Goal: Task Accomplishment & Management: Complete application form

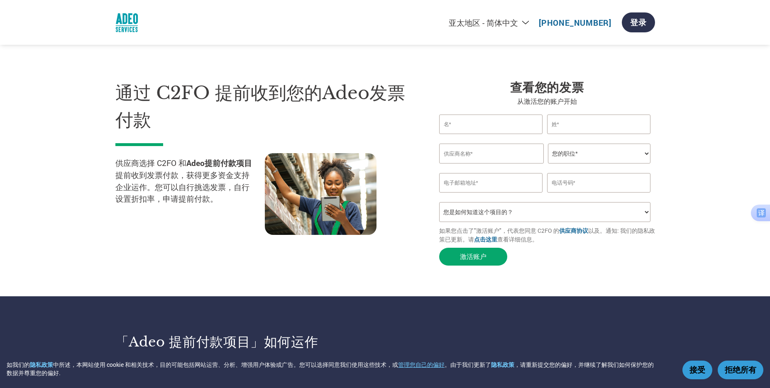
select select "zh-CN"
click at [698, 370] on button "接受" at bounding box center [697, 370] width 30 height 19
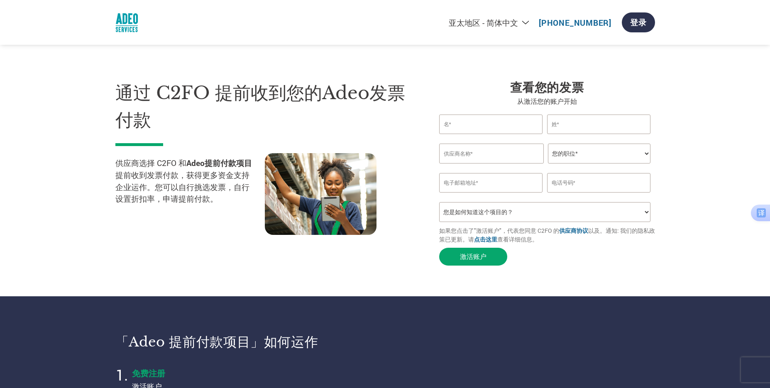
click at [472, 122] on input "text" at bounding box center [491, 125] width 104 height 20
type input "Celine"
click at [576, 126] on input "text" at bounding box center [599, 125] width 104 height 20
type input "w"
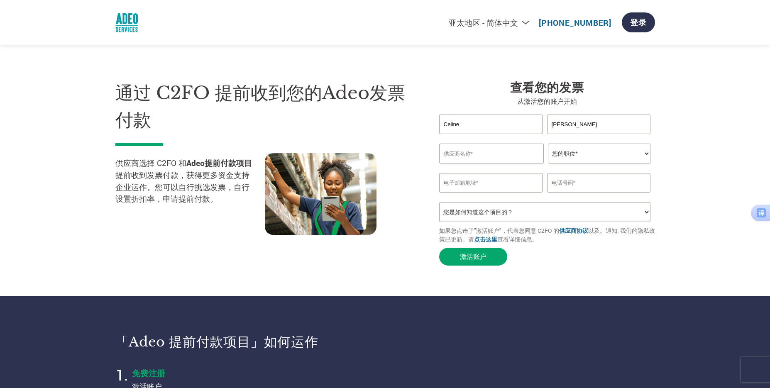
type input "[PERSON_NAME]"
click at [477, 155] on input "text" at bounding box center [491, 154] width 105 height 20
drag, startPoint x: 535, startPoint y: 153, endPoint x: 406, endPoint y: 150, distance: 128.3
click at [406, 150] on div "通过 C2FO 提前收到您的Adeo发票付款 供应商选择 C2FO 和 Adeo提前付款项目 提前收到发票付款，获得更多资金支持企业运作。您可以自行挑选发票，…" at bounding box center [385, 157] width 540 height 223
click at [478, 151] on input "NINGBO HELONG NEW MATERIAL CO.,LTD" at bounding box center [491, 154] width 105 height 20
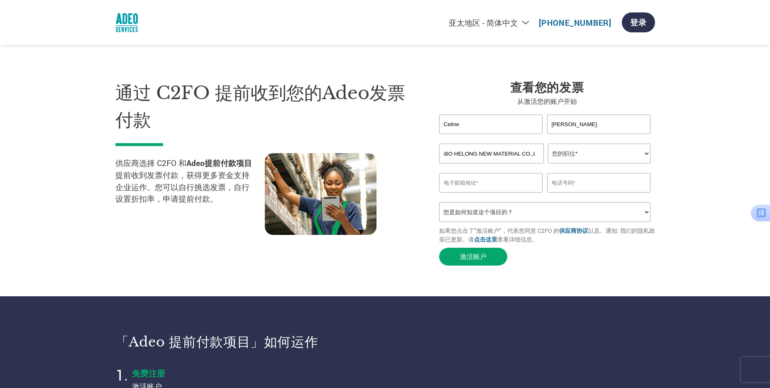
scroll to position [0, 22]
drag, startPoint x: 507, startPoint y: 154, endPoint x: 527, endPoint y: 154, distance: 20.8
click at [527, 154] on input "NINGBO HELONG NEW MATERIAL CO.,LTD" at bounding box center [491, 154] width 105 height 20
type input "NINGBO HELONG NEW MATERIAL CO.,LTD"
click at [646, 152] on select "您的职位* 首席财务官 会计长 财务长 财务总监 信贷经理 首席执行官 总裁 企业主/创始人 会计人员 簿记人员 应收账款人员 办公室经理 其他" at bounding box center [599, 154] width 103 height 20
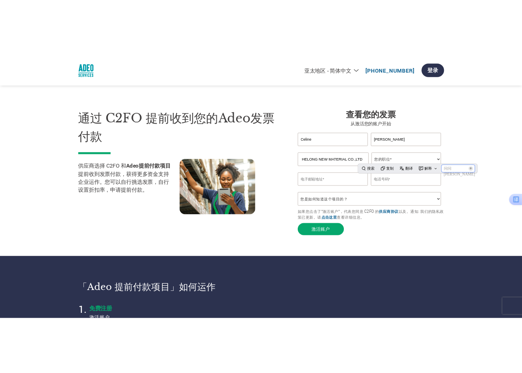
scroll to position [0, 0]
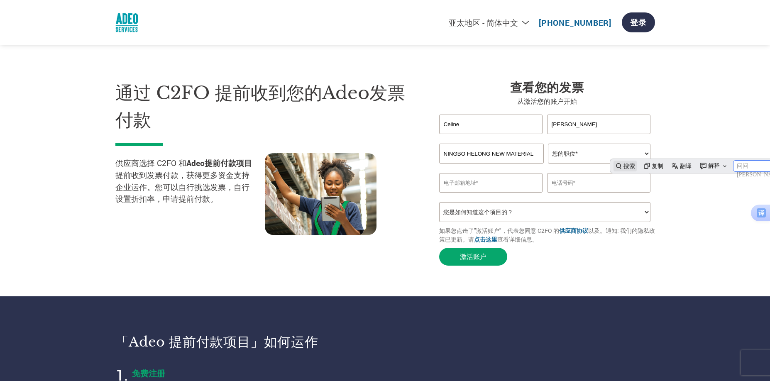
select select "OTHER"
click at [548, 144] on select "您的职位* 首席财务官 会计长 财务长 财务总监 信贷经理 首席执行官 总裁 企业主/创始人 会计人员 簿记人员 应收账款人员 办公室经理 其他" at bounding box center [599, 154] width 103 height 20
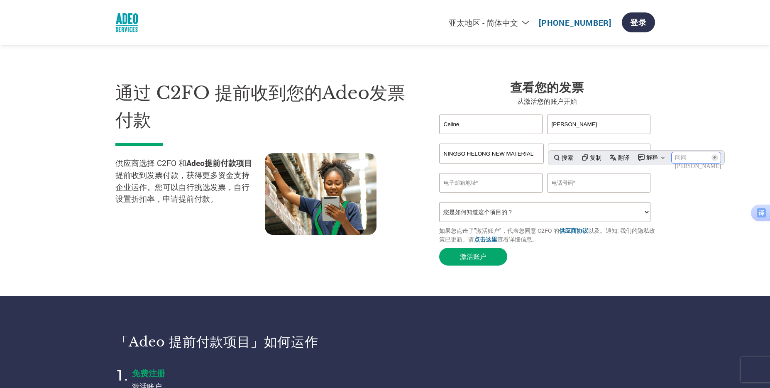
click at [492, 185] on input "email" at bounding box center [491, 183] width 104 height 20
type input "S"
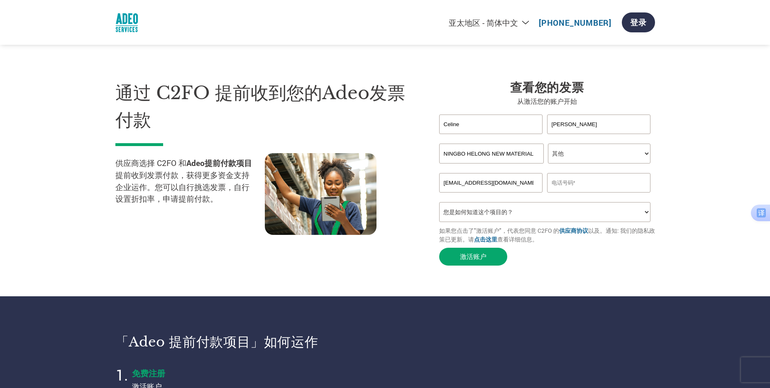
type input "[EMAIL_ADDRESS][DOMAIN_NAME]"
click at [579, 190] on input "text" at bounding box center [599, 183] width 104 height 20
type input "86-15957497126"
click at [648, 217] on select "您是如何知道这个项目的？ 从我的客户处得知 收到了电子邮件 社交媒体 在线搜索 家人/朋友/熟人 在一次活动中 其他" at bounding box center [545, 212] width 212 height 20
select select "Received a Letter"
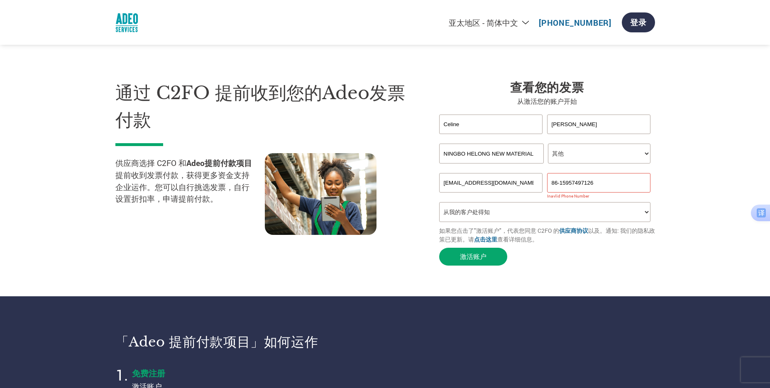
click at [439, 205] on select "您是如何知道这个项目的？ 从我的客户处得知 收到了电子邮件 社交媒体 在线搜索 家人/朋友/熟人 在一次活动中 其他" at bounding box center [545, 212] width 212 height 20
click at [474, 261] on button "激活账户" at bounding box center [473, 257] width 68 height 18
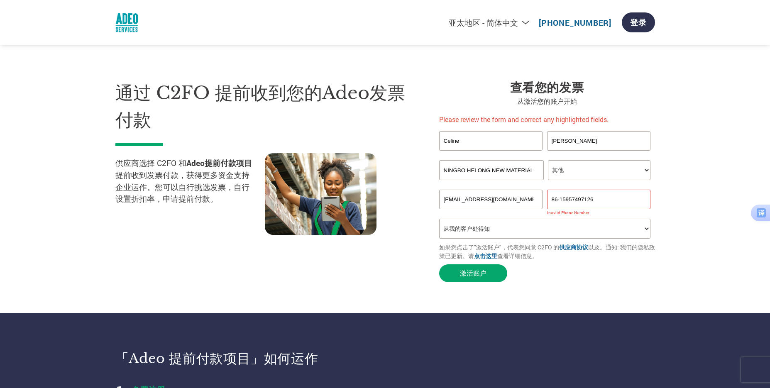
drag, startPoint x: 561, startPoint y: 200, endPoint x: 533, endPoint y: 200, distance: 27.8
click at [533, 200] on div "[EMAIL_ADDRESS][DOMAIN_NAME] 86-15957497126" at bounding box center [547, 200] width 216 height 20
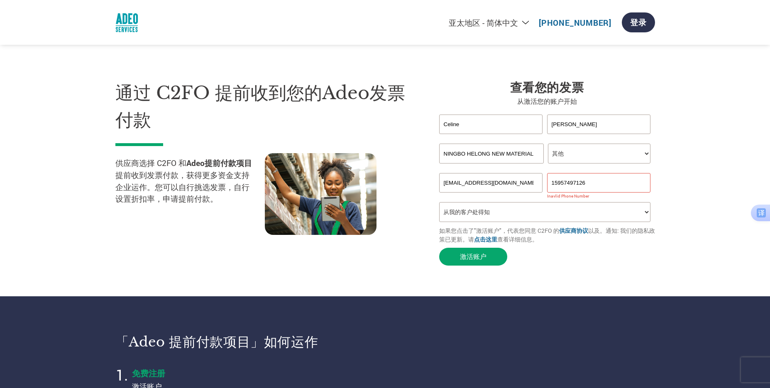
type input "15957497126"
click at [574, 215] on select "您是如何知道这个项目的？ 从我的客户处得知 收到了电子邮件 社交媒体 在线搜索 家人/朋友/熟人 在一次活动中 其他" at bounding box center [545, 212] width 212 height 20
drag, startPoint x: 692, startPoint y: 176, endPoint x: 655, endPoint y: 178, distance: 36.6
click at [691, 176] on section "通过 C2FO 提前收到您的Adeo发票付款 供应商选择 C2FO 和 Adeo提前付款项目 提前收到发票付款，获得更多资金支持企业运作。您可以自行挑选发票，…" at bounding box center [385, 164] width 770 height 263
click at [586, 185] on input "15957497126" at bounding box center [599, 183] width 104 height 20
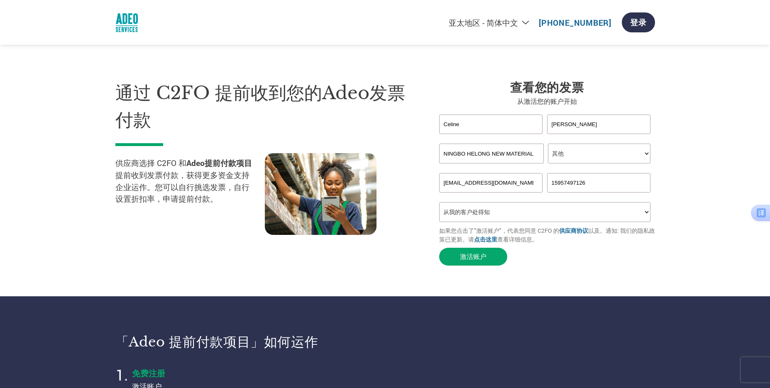
click at [578, 222] on select "您是如何知道这个项目的？ 从我的客户处得知 收到了电子邮件 社交媒体 在线搜索 家人/朋友/熟人 在一次活动中 其他" at bounding box center [545, 212] width 212 height 20
click at [575, 130] on input "[PERSON_NAME]" at bounding box center [599, 125] width 104 height 20
click at [483, 254] on button "激活账户" at bounding box center [473, 257] width 68 height 18
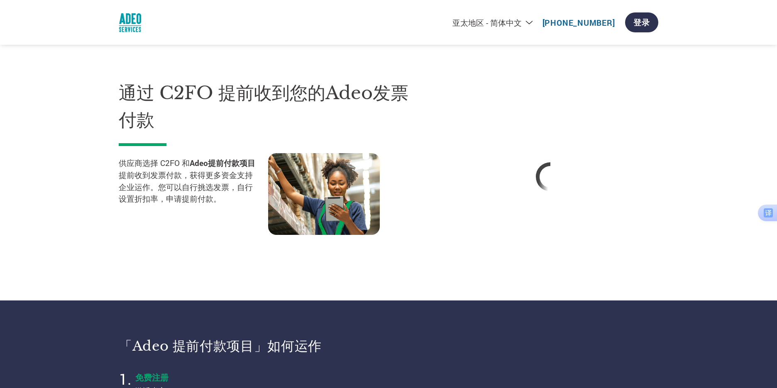
select select "zh-CN"
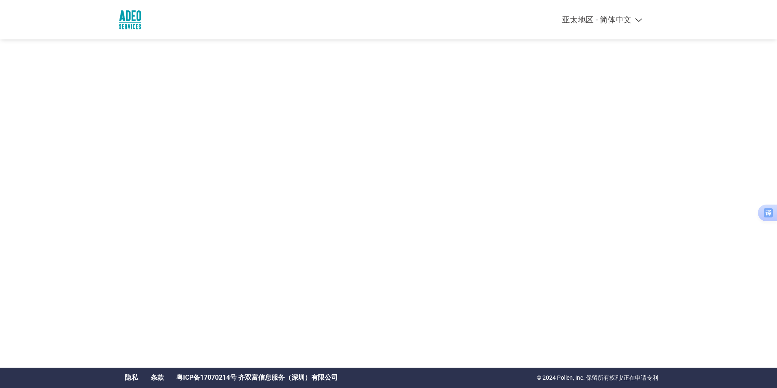
select select "zh-CN"
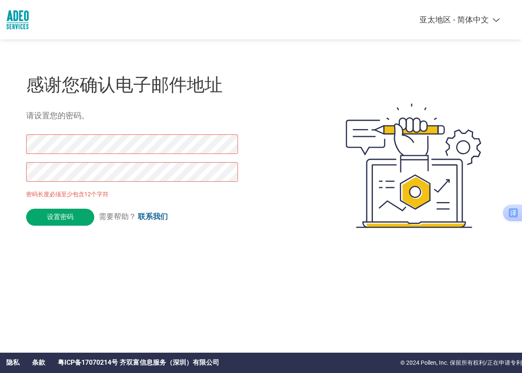
click at [119, 260] on div "感谢您确认电子邮件地址 请设置您的密码。 密码长度必须至少包含12个字符 设置密码 需要帮助？ 联系我们" at bounding box center [167, 165] width 282 height 212
click at [0, 142] on html "Americas - English Américas - Español Américas - Português Amériques - Français…" at bounding box center [261, 149] width 522 height 298
click at [16, 144] on div "感谢您确认电子邮件地址 请设置您的密码。 密码长度必须至少包含12个字符 设置密码 需要帮助？ 联系我们" at bounding box center [261, 165] width 522 height 212
click at [0, 173] on html "Americas - English Américas - Español Américas - Português Amériques - Français…" at bounding box center [261, 149] width 522 height 298
click at [64, 217] on input "设置密码" at bounding box center [60, 217] width 68 height 17
